Goal: Information Seeking & Learning: Learn about a topic

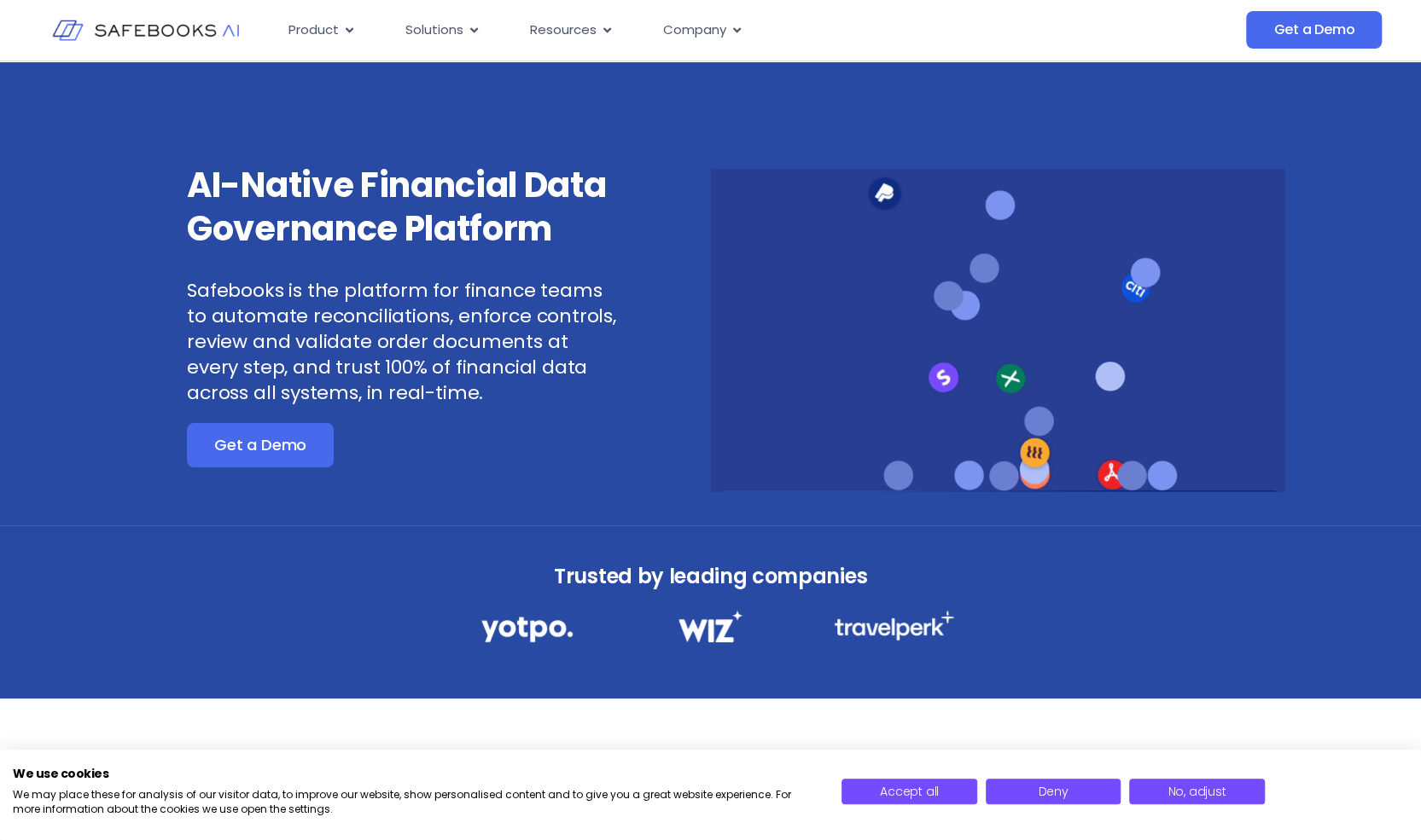
click at [1004, 333] on video at bounding box center [998, 329] width 574 height 322
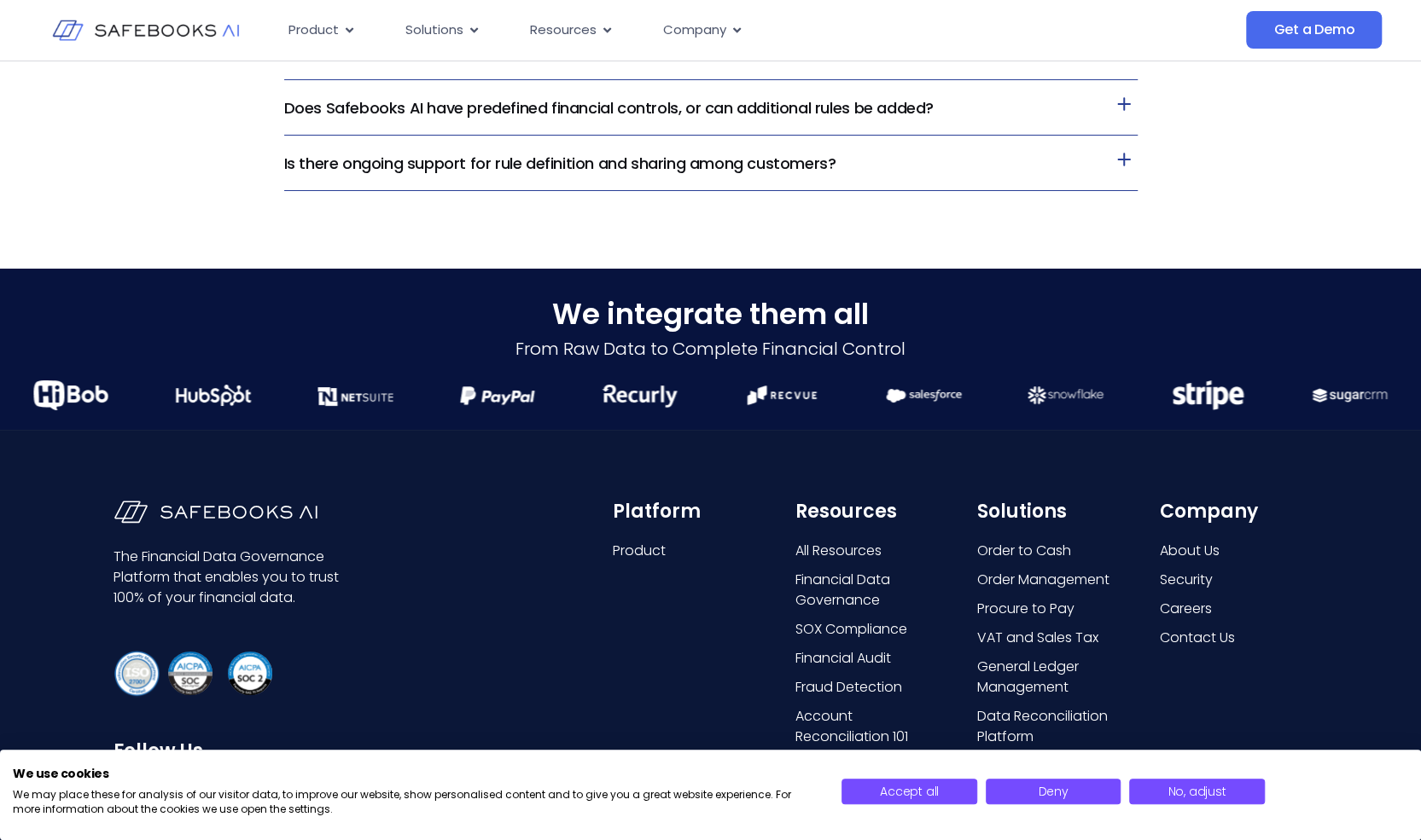
scroll to position [4010, 0]
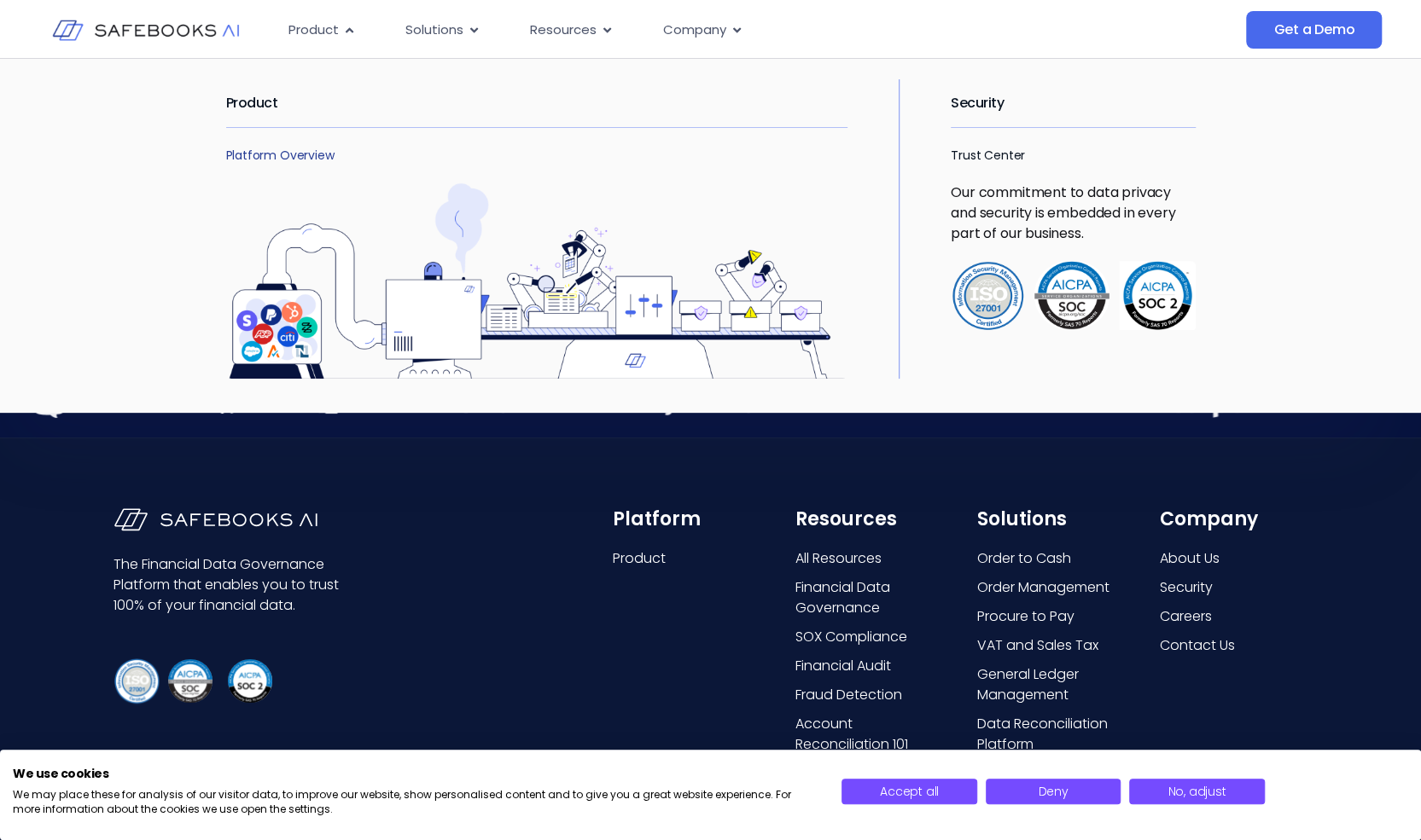
click at [273, 149] on link "Platform Overview" at bounding box center [280, 154] width 108 height 17
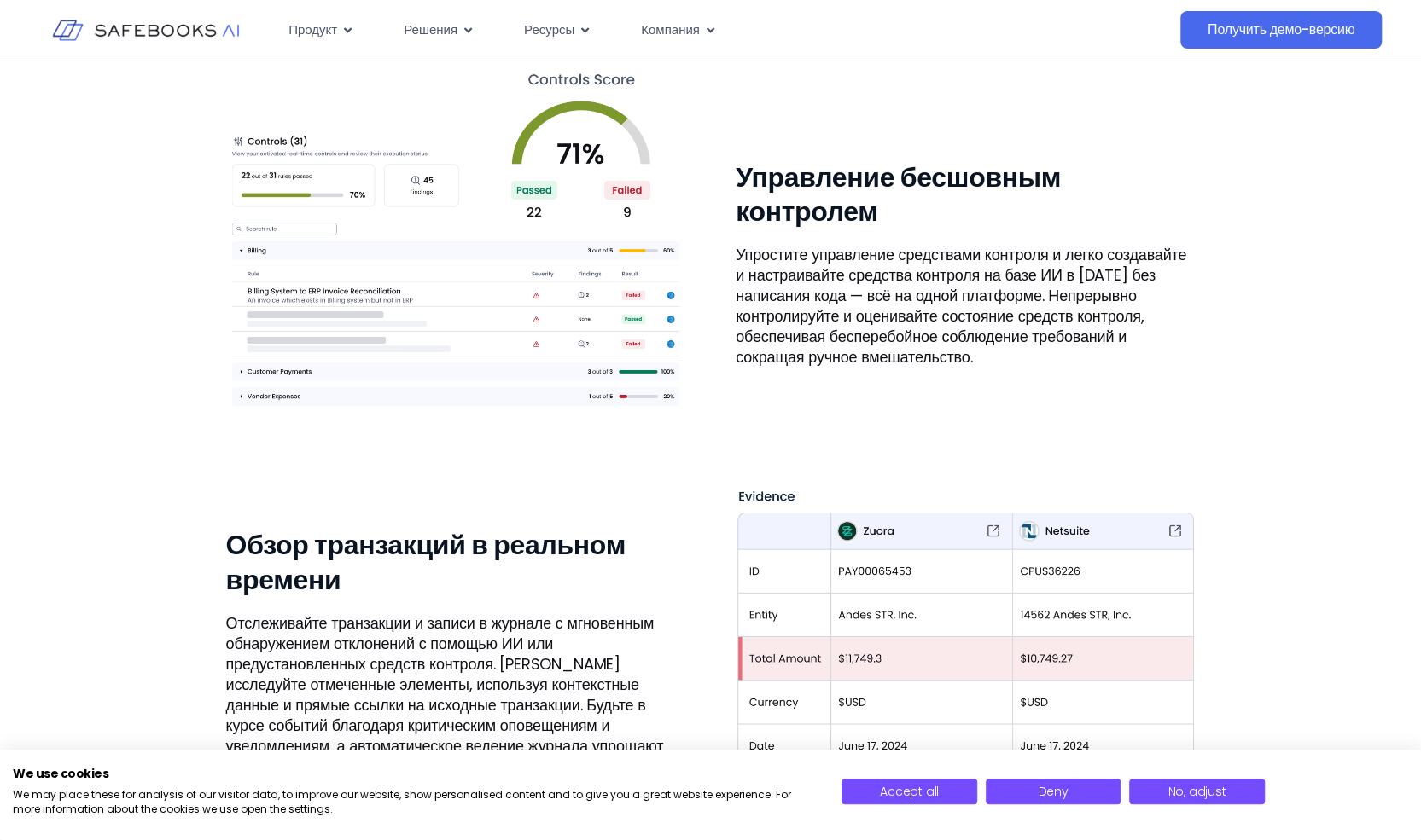
scroll to position [1535, 0]
